Goal: Contribute content: Add original content to the website for others to see

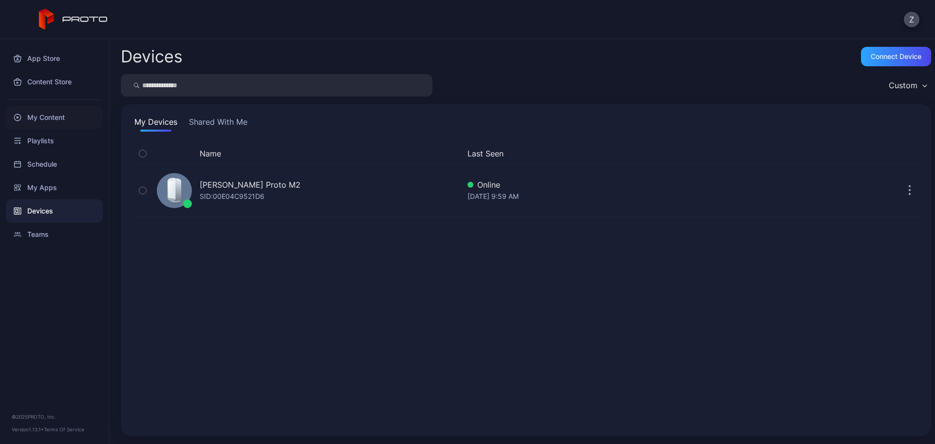
click at [73, 126] on div "My Content" at bounding box center [54, 117] width 97 height 23
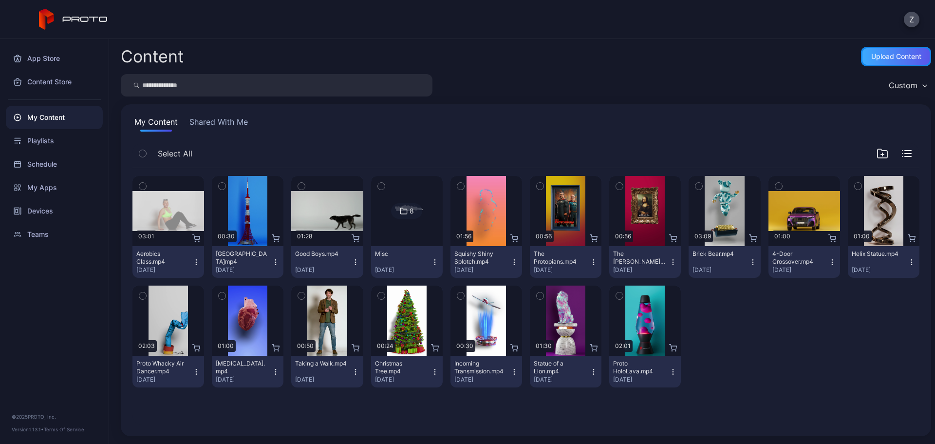
click at [892, 56] on div "Upload Content" at bounding box center [896, 57] width 50 height 8
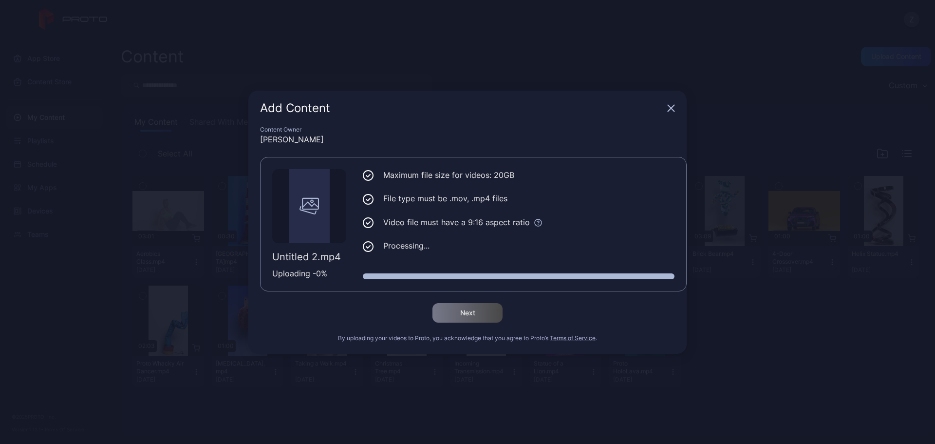
click at [484, 269] on div "Maximum file size for videos: 20GB File type must be .mov, .mp4 files Video fil…" at bounding box center [519, 224] width 312 height 110
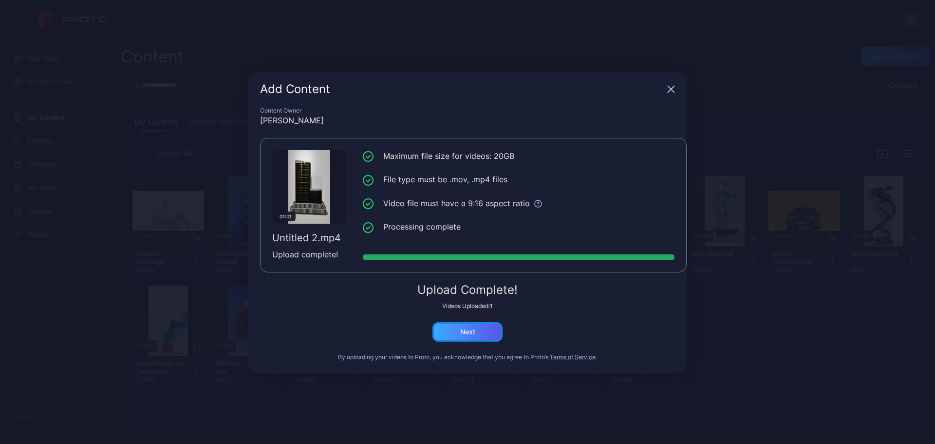
click at [473, 330] on div "Next" at bounding box center [467, 332] width 15 height 8
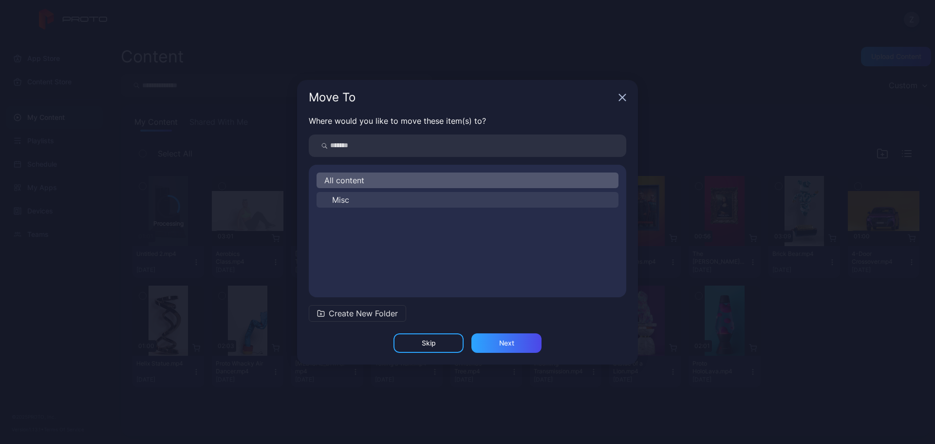
click at [424, 204] on button "Misc" at bounding box center [467, 200] width 302 height 16
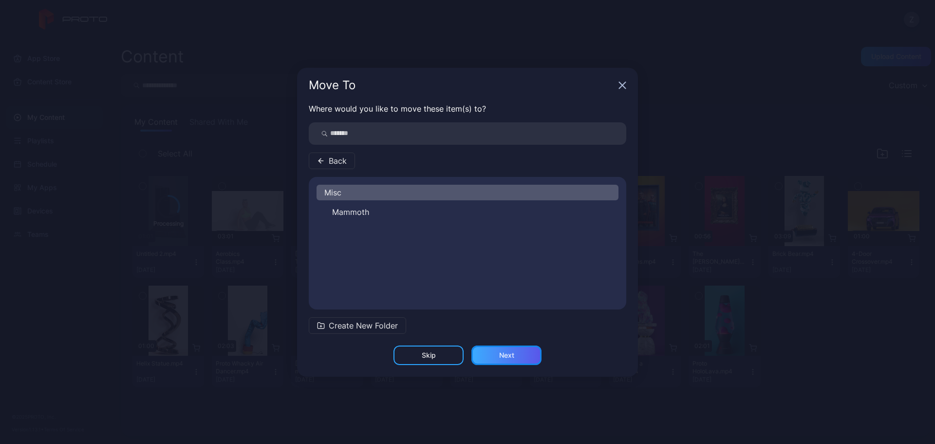
click at [502, 353] on div "Next" at bounding box center [506, 355] width 15 height 8
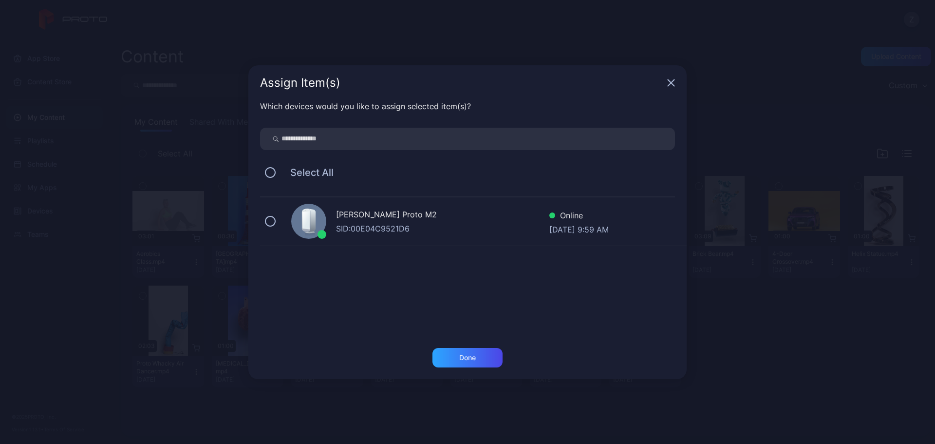
click at [375, 231] on div "SID: 00E04C9521D6" at bounding box center [442, 229] width 213 height 12
click at [470, 354] on div "Done" at bounding box center [467, 357] width 17 height 8
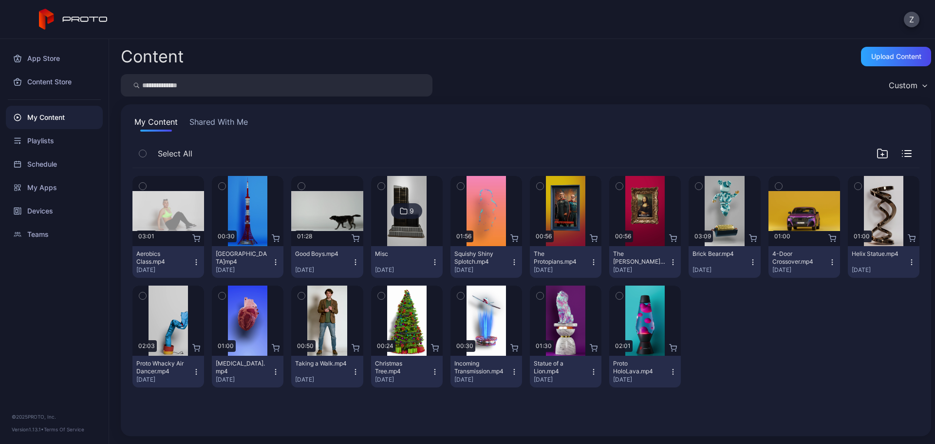
click at [590, 374] on icon "button" at bounding box center [594, 372] width 8 height 8
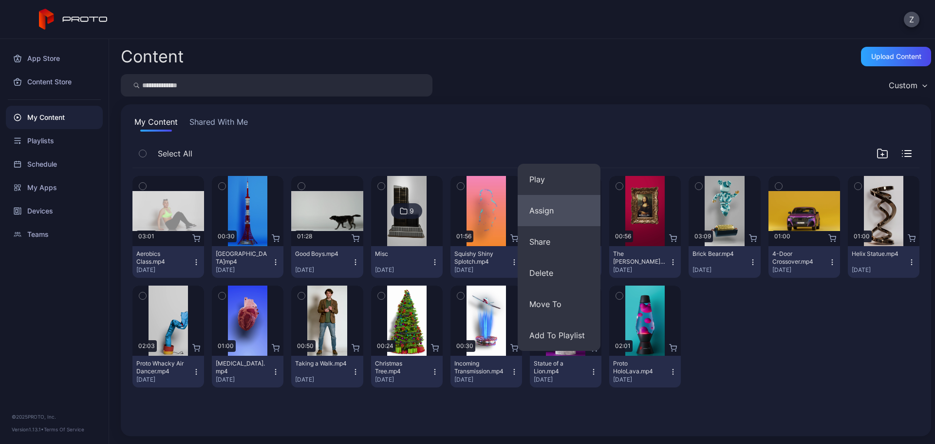
click at [549, 219] on button "Assign" at bounding box center [559, 210] width 83 height 31
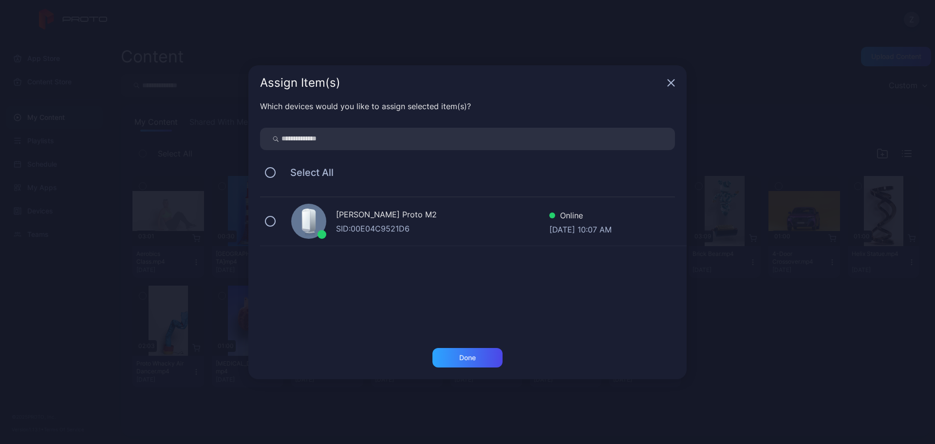
click at [427, 230] on div "SID: 00E04C9521D6" at bounding box center [442, 229] width 213 height 12
click at [475, 367] on div "Done" at bounding box center [467, 363] width 438 height 31
click at [476, 362] on div "Done" at bounding box center [467, 357] width 70 height 19
